Goal: Information Seeking & Learning: Learn about a topic

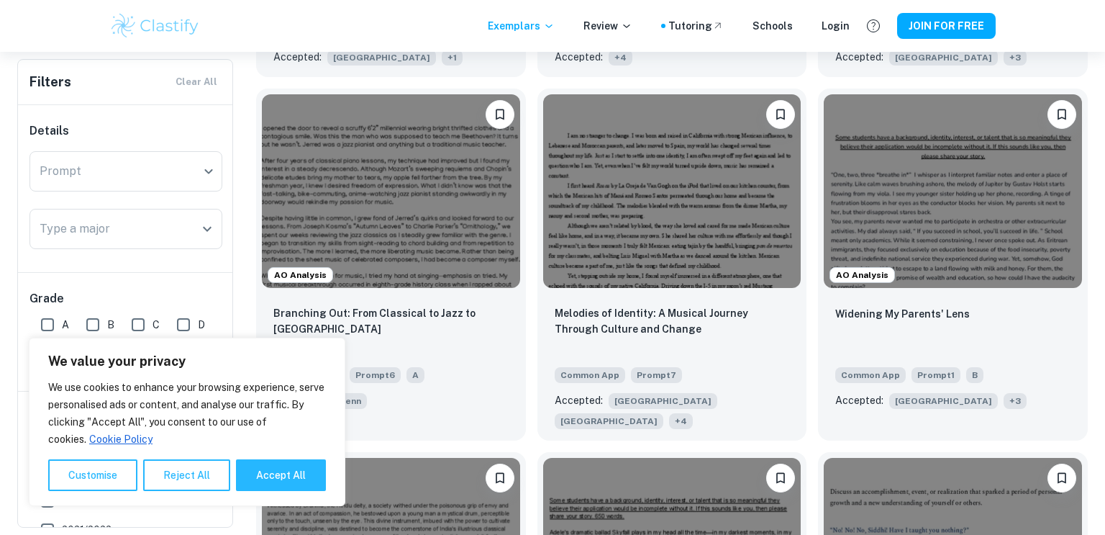
scroll to position [1089, 0]
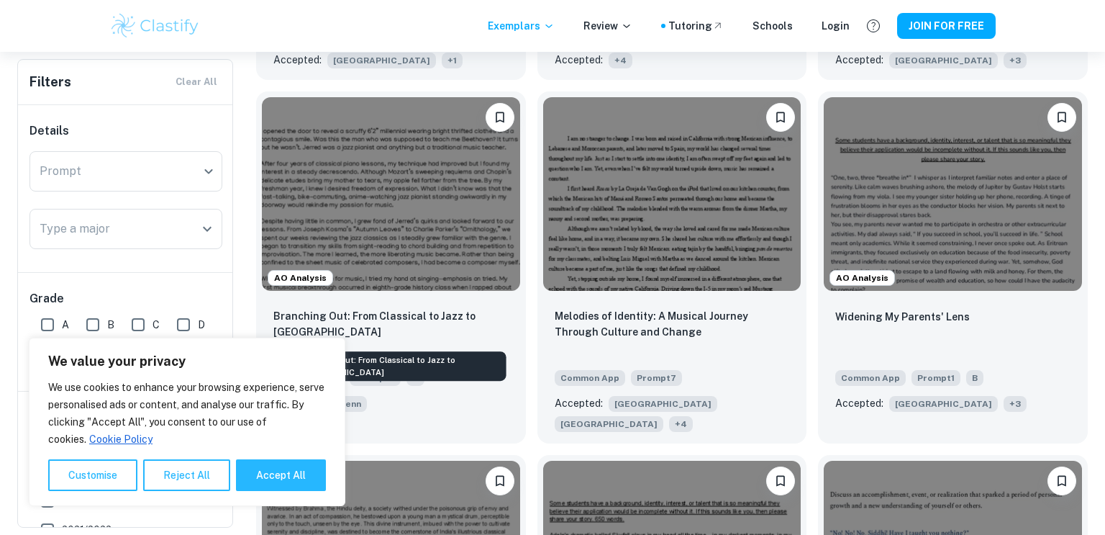
click at [476, 341] on div "Branching Out: From Classical to Jazz to [GEOGRAPHIC_DATA]" at bounding box center [398, 361] width 219 height 41
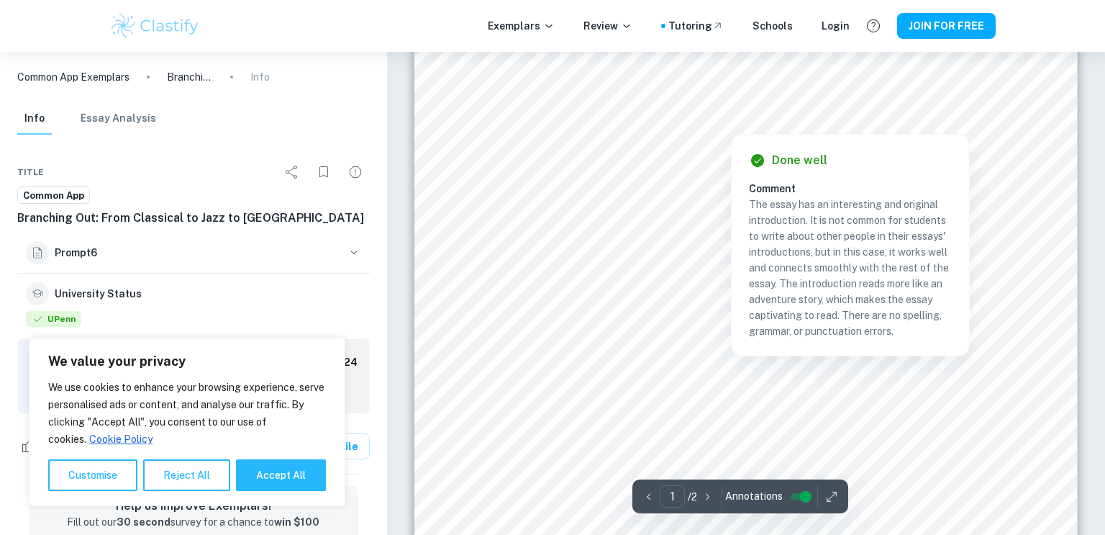
scroll to position [55, 0]
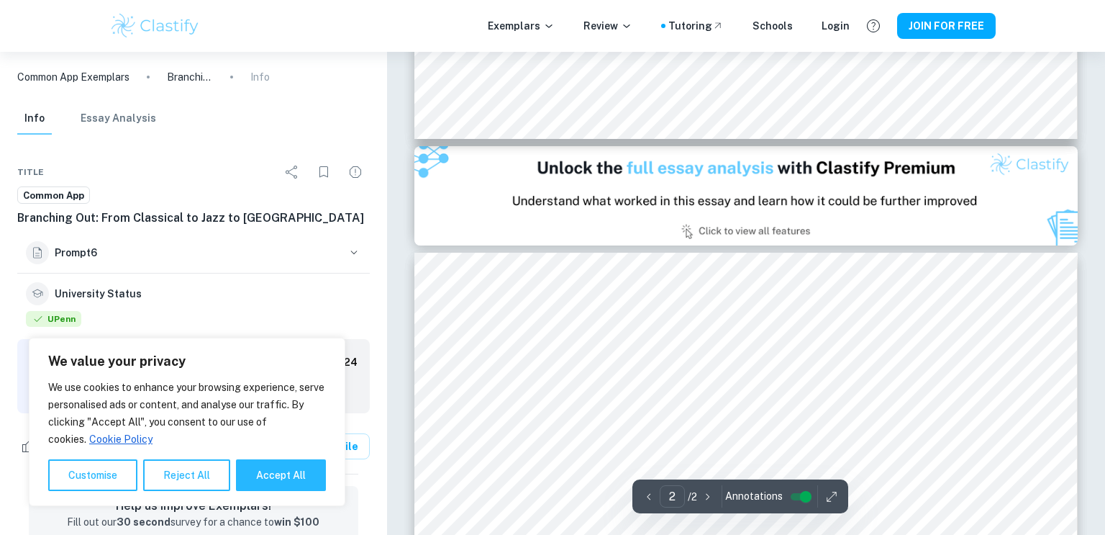
type input "1"
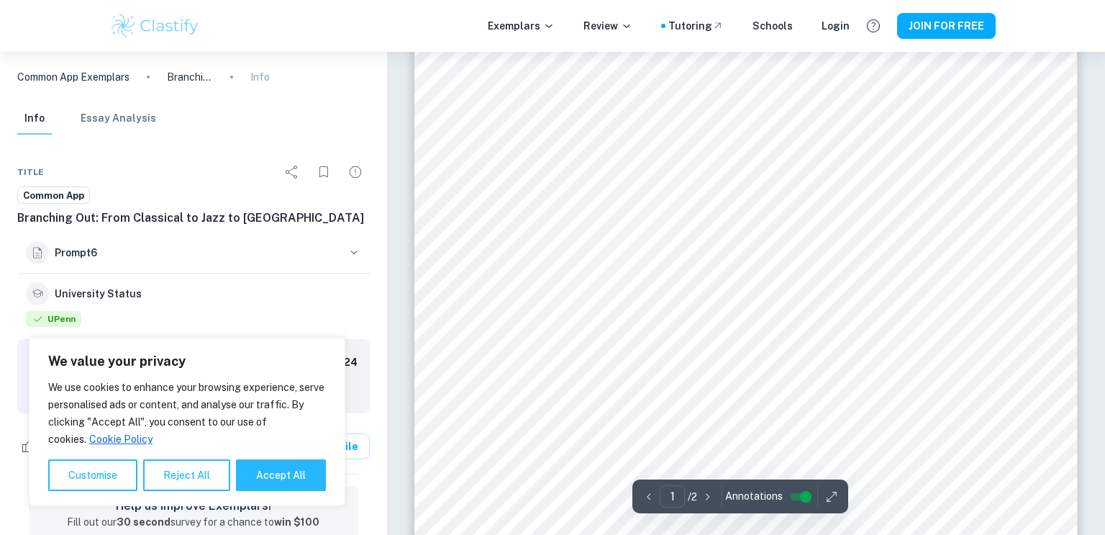
scroll to position [81, 0]
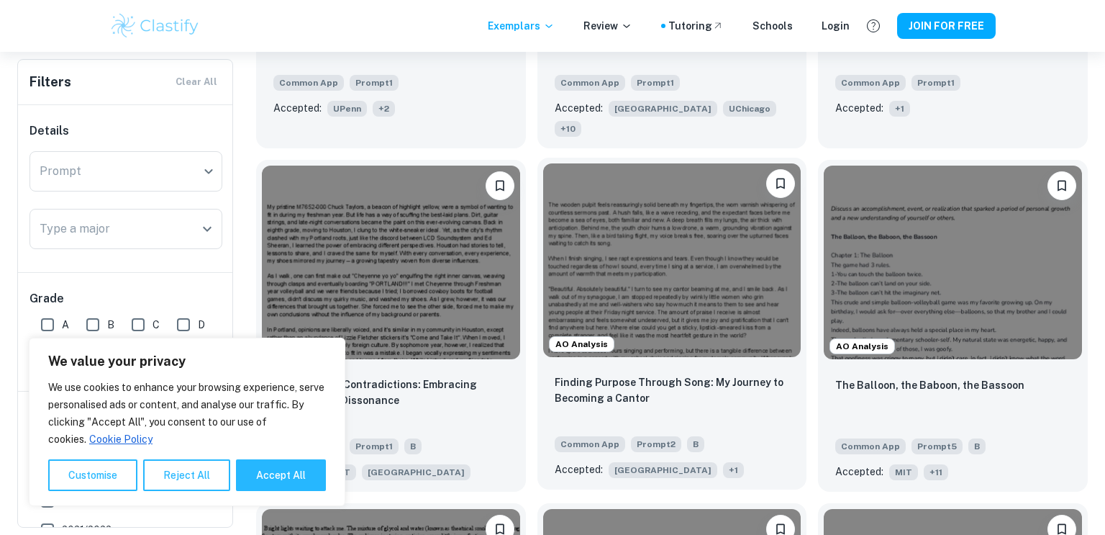
scroll to position [3123, 0]
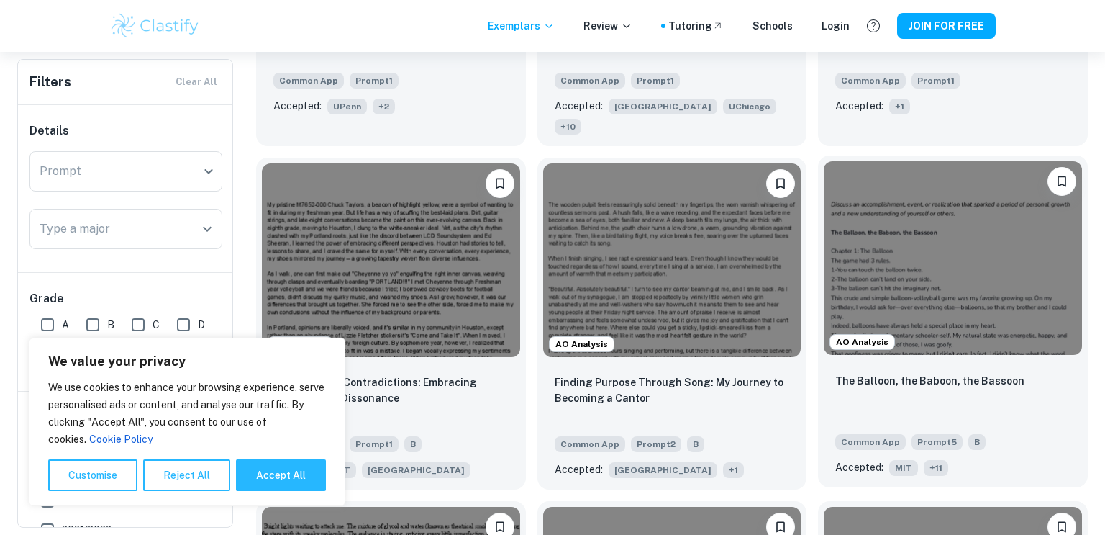
click at [926, 276] on img at bounding box center [953, 258] width 258 height 194
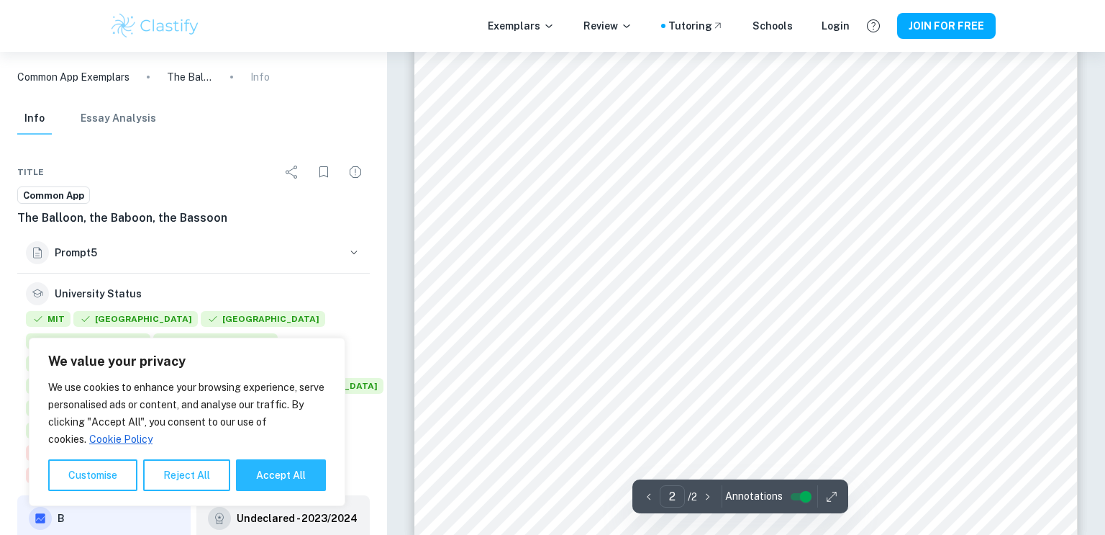
scroll to position [298, 0]
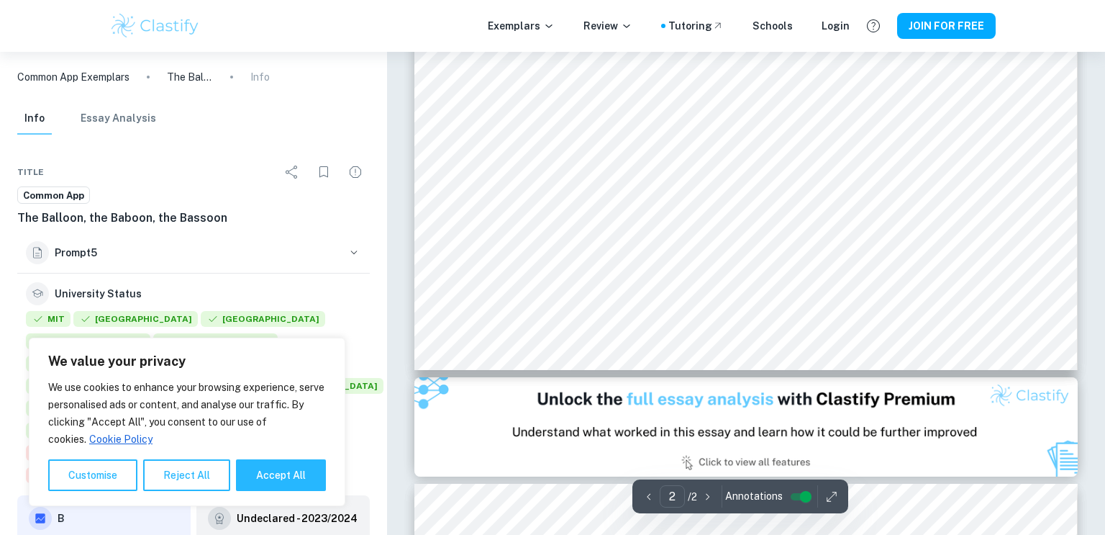
type input "1"
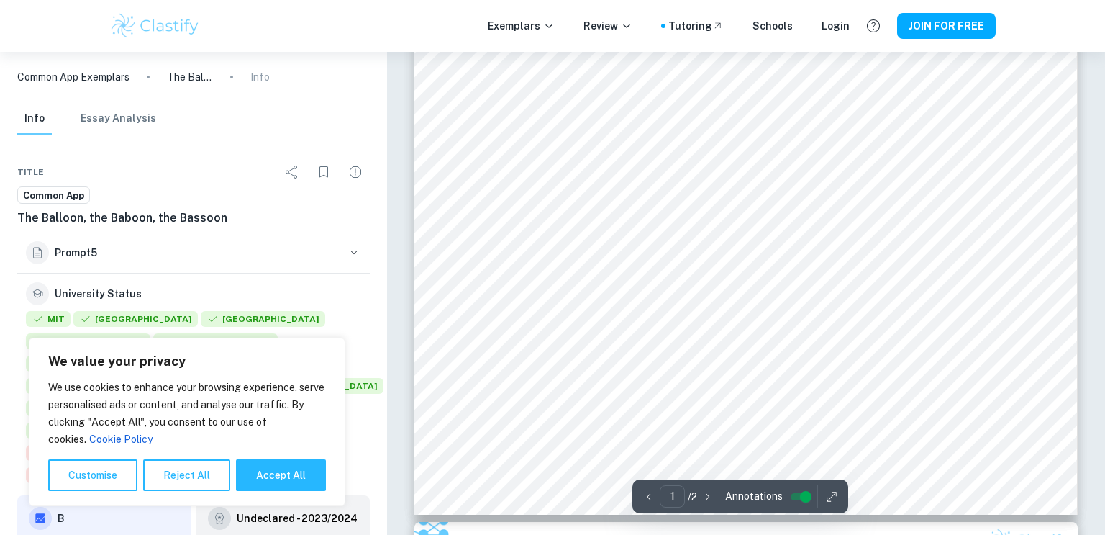
scroll to position [482, 0]
